Goal: Entertainment & Leisure: Consume media (video, audio)

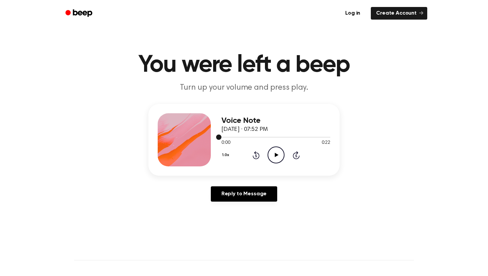
click at [312, 135] on div at bounding box center [275, 136] width 109 height 5
drag, startPoint x: 312, startPoint y: 135, endPoint x: 215, endPoint y: 140, distance: 96.7
click at [215, 140] on div "Voice Note [DATE] · 07:52 PM 0:18 0:22 Your browser does not support the [objec…" at bounding box center [243, 140] width 191 height 72
click at [232, 136] on div at bounding box center [275, 136] width 109 height 5
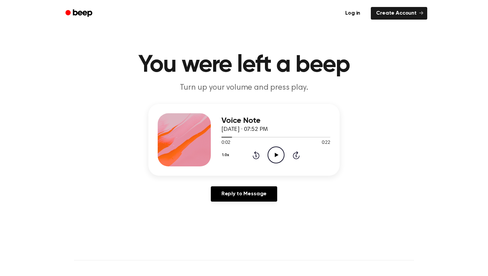
drag, startPoint x: 230, startPoint y: 136, endPoint x: 216, endPoint y: 136, distance: 13.6
click at [216, 136] on div "Voice Note [DATE] · 07:52 PM 0:02 0:22 Your browser does not support the [objec…" at bounding box center [243, 140] width 191 height 72
click at [400, 137] on div "Voice Note [DATE] · 07:52 PM 0:02 0:22 Your browser does not support the [objec…" at bounding box center [244, 155] width 472 height 103
click at [275, 159] on icon "Play Audio" at bounding box center [276, 154] width 17 height 17
